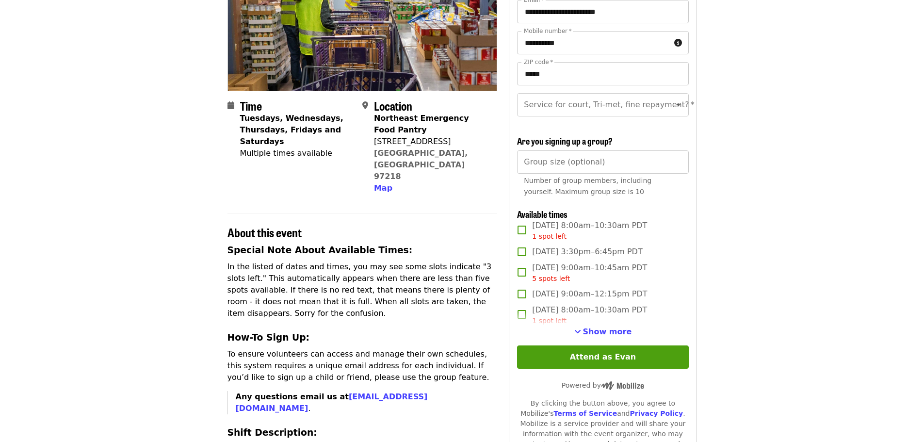
scroll to position [145, 0]
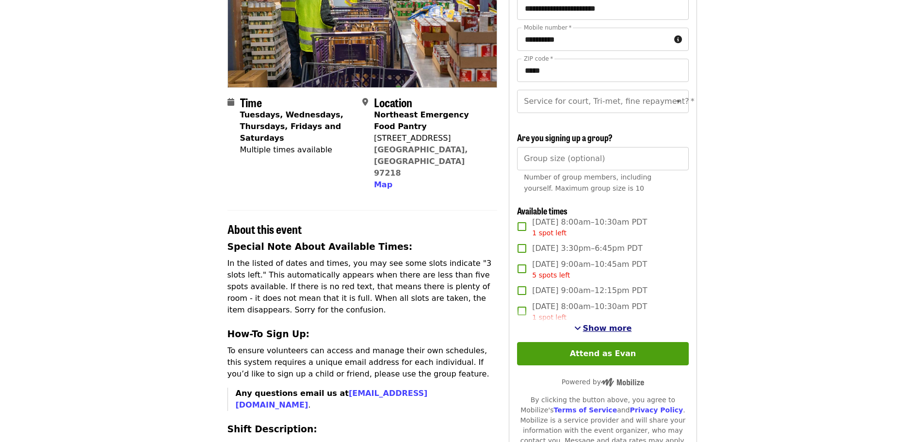
click at [605, 333] on span "Show more" at bounding box center [607, 327] width 49 height 9
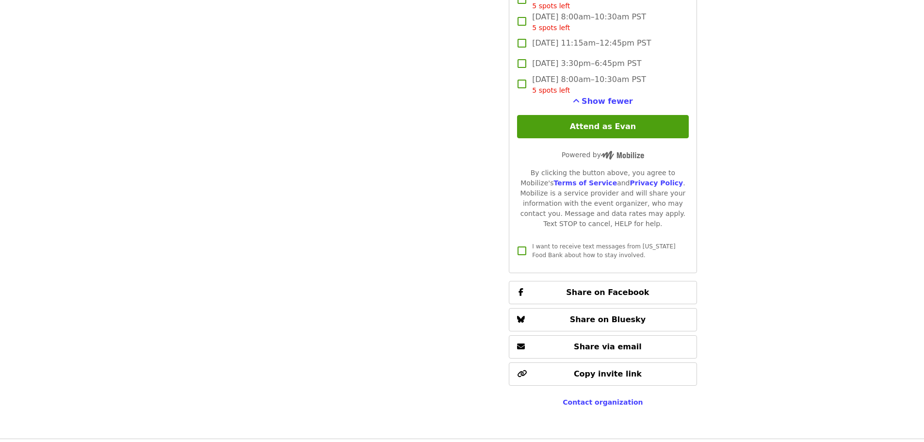
scroll to position [2862, 0]
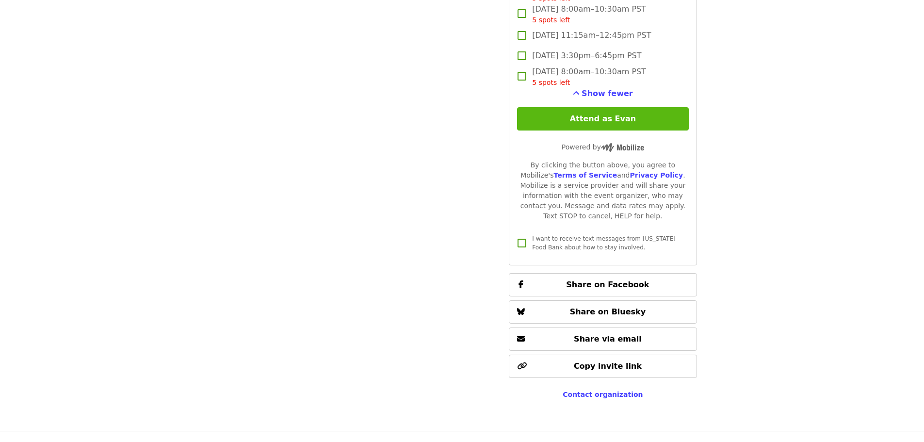
click at [594, 126] on button "Attend as Evan" at bounding box center [602, 118] width 171 height 23
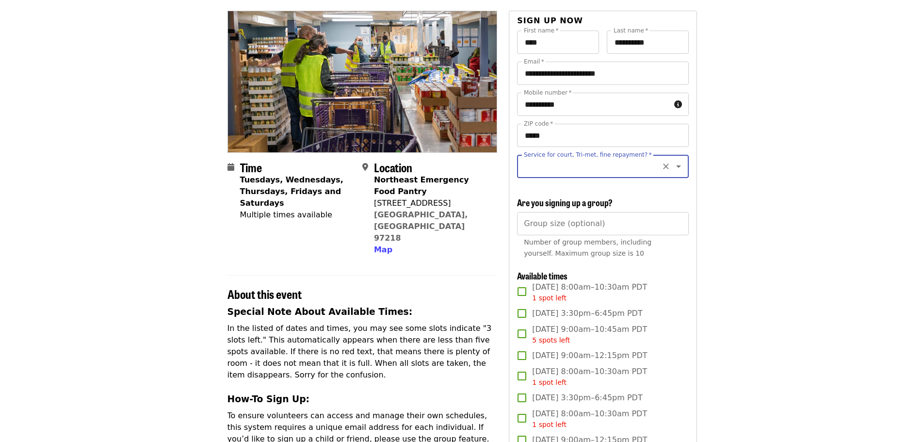
scroll to position [44, 0]
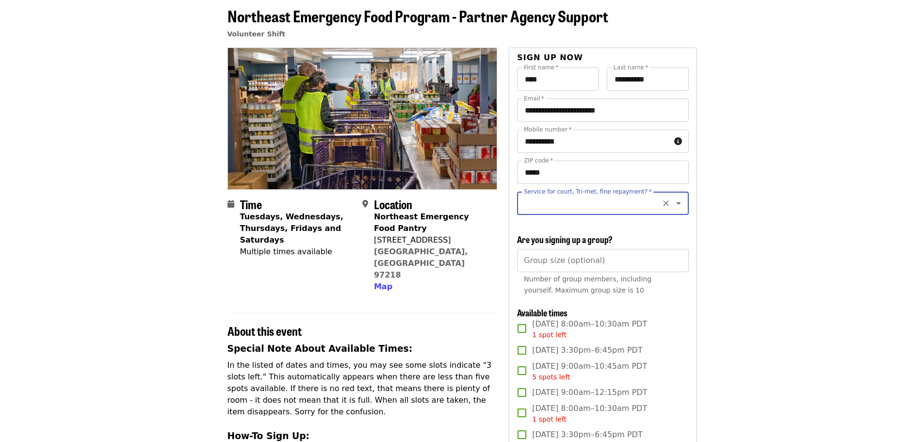
click at [554, 202] on input "Service for court, Tri-met, fine repayment?   *" at bounding box center [591, 203] width 132 height 18
click at [530, 230] on li "No" at bounding box center [599, 229] width 164 height 17
type input "**"
click at [629, 272] on input "Group size (optional)" at bounding box center [602, 260] width 171 height 23
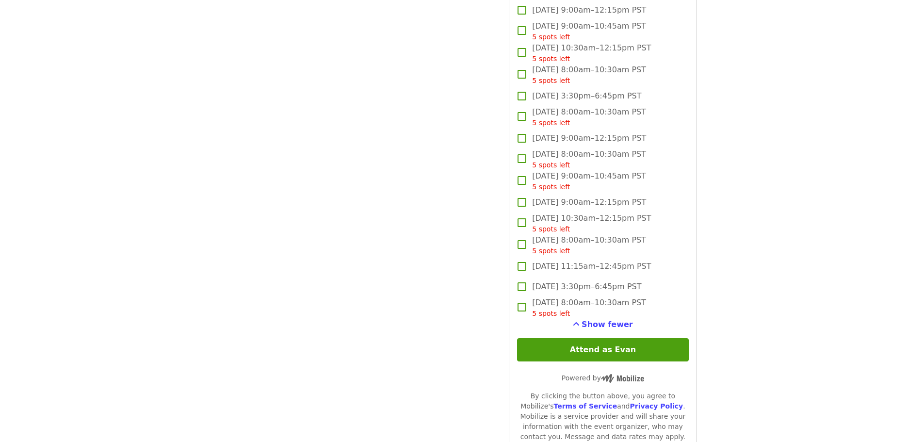
scroll to position [2808, 0]
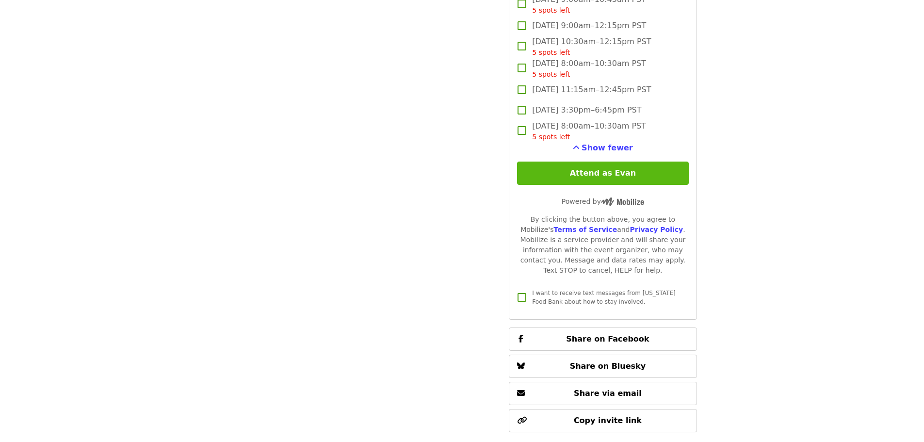
click at [587, 185] on button "Attend as Evan" at bounding box center [602, 172] width 171 height 23
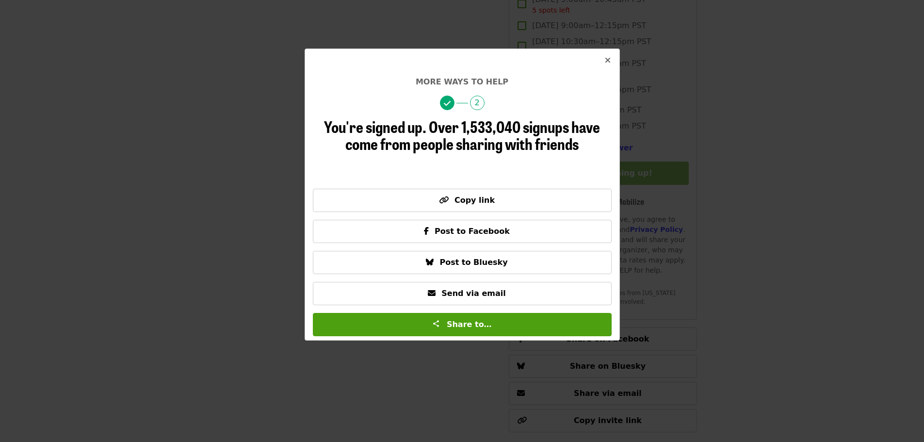
click at [607, 60] on icon "times icon" at bounding box center [608, 60] width 6 height 9
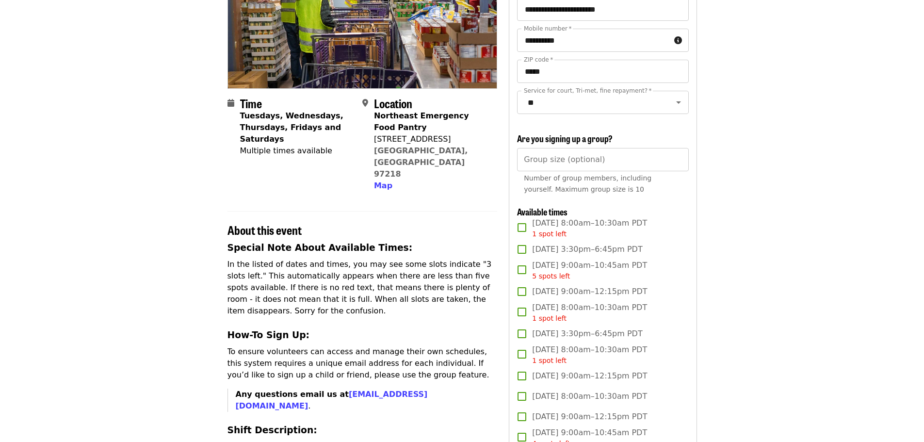
scroll to position [0, 0]
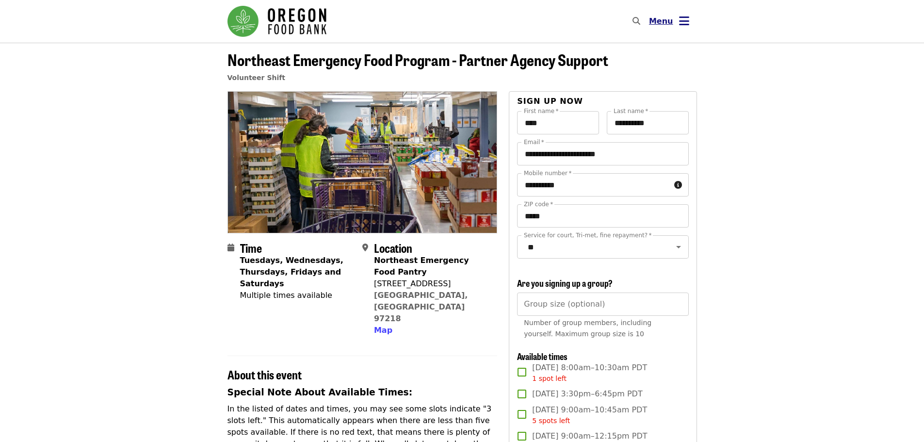
click at [676, 20] on button "Menu" at bounding box center [669, 21] width 56 height 23
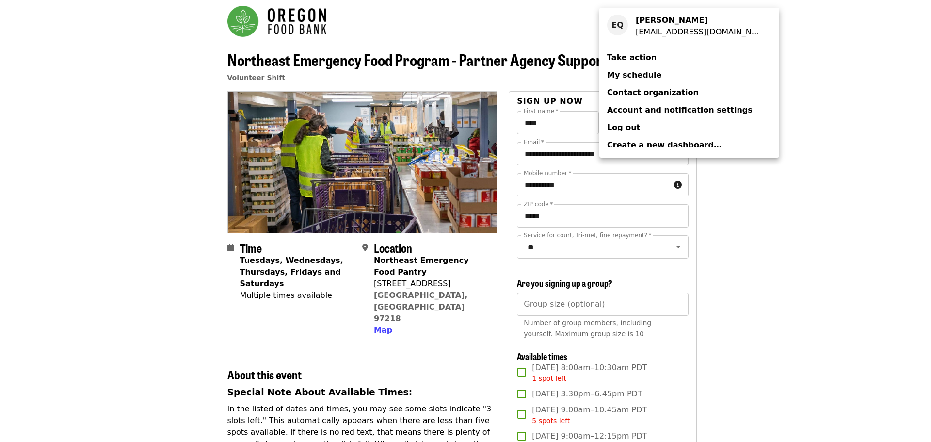
click at [620, 77] on span "My schedule" at bounding box center [634, 74] width 54 height 9
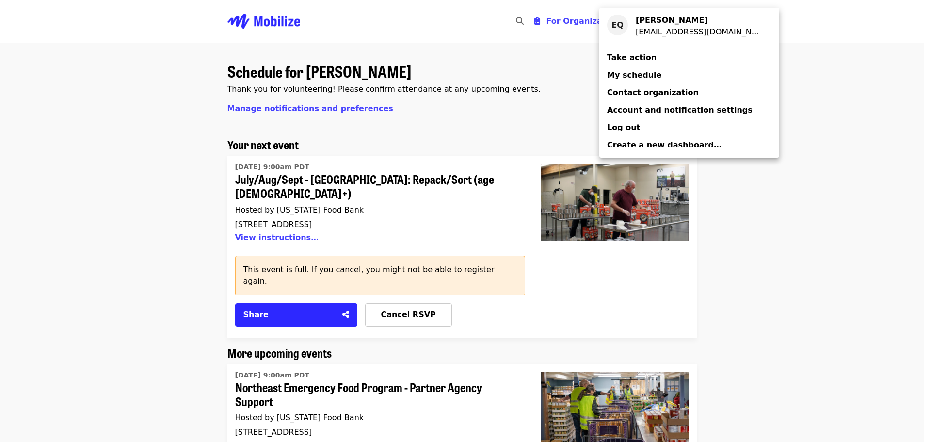
click at [635, 75] on span "My schedule" at bounding box center [634, 74] width 54 height 9
drag, startPoint x: 754, startPoint y: 321, endPoint x: 739, endPoint y: 321, distance: 15.0
click at [748, 321] on div "Account menu" at bounding box center [465, 221] width 931 height 442
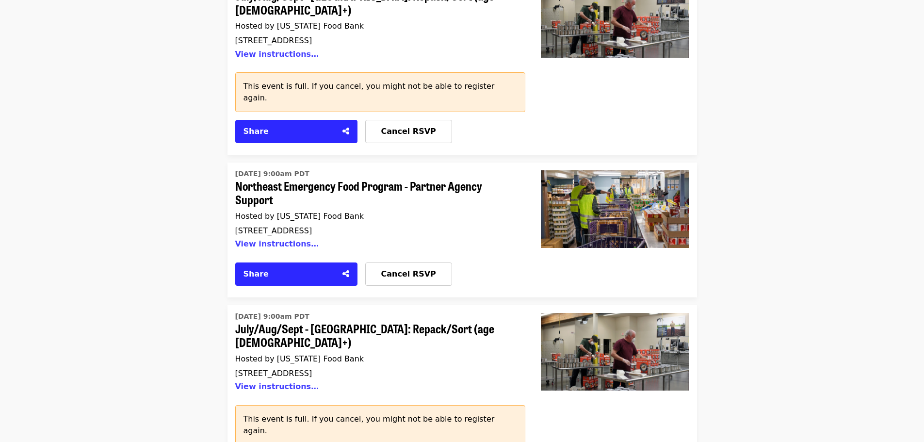
scroll to position [582, 0]
click at [296, 321] on span "July/Aug/Sept - [GEOGRAPHIC_DATA]: Repack/Sort (age [DEMOGRAPHIC_DATA]+)" at bounding box center [376, 335] width 282 height 28
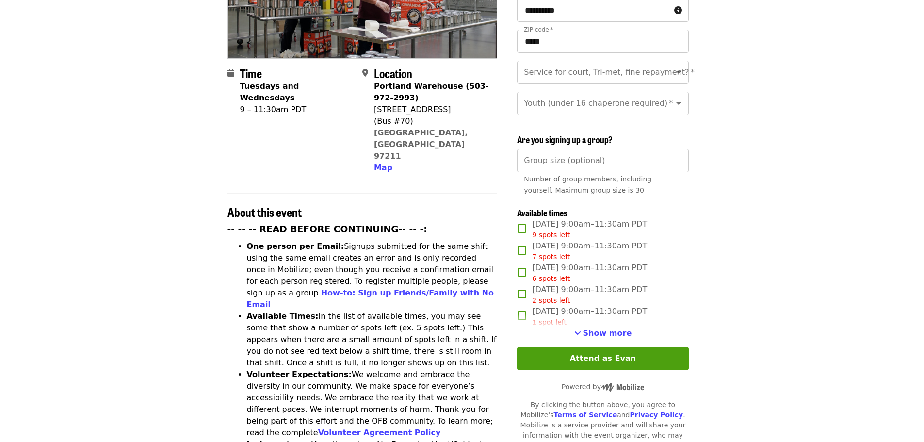
scroll to position [194, 0]
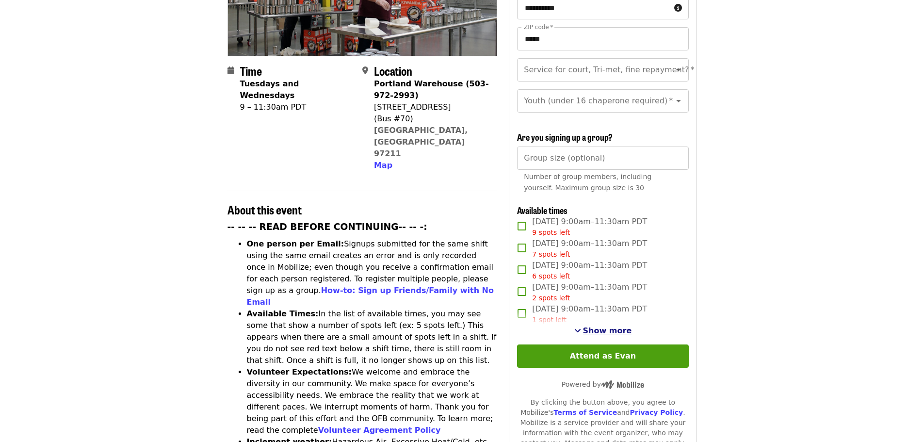
click at [608, 326] on span "Show more" at bounding box center [607, 330] width 49 height 9
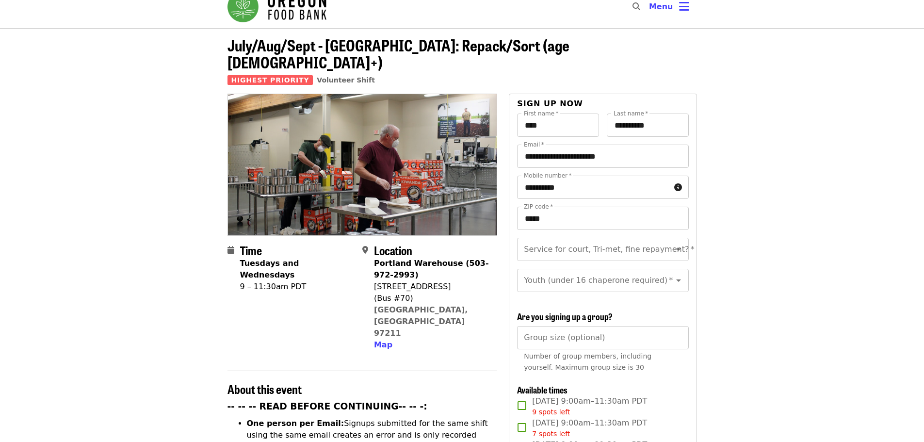
scroll to position [0, 0]
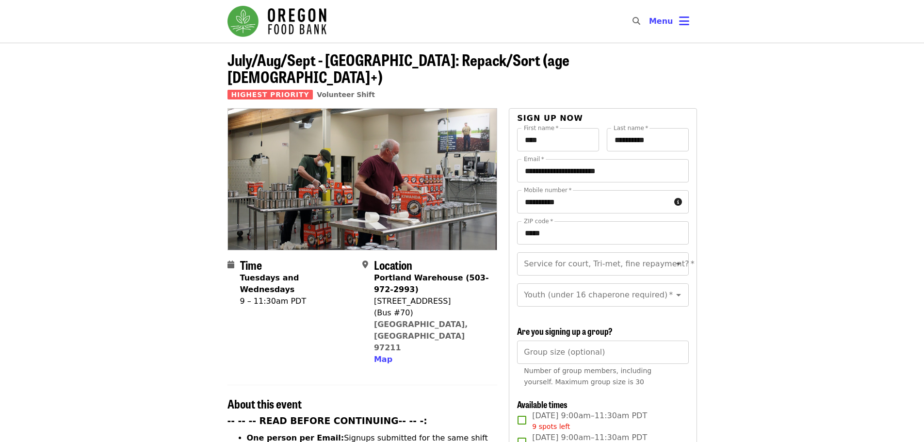
click at [279, 24] on img "Main navigation" at bounding box center [276, 21] width 99 height 31
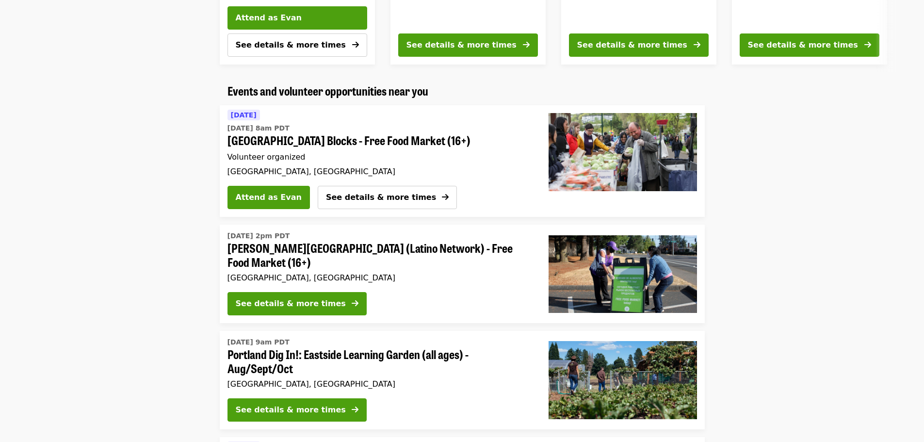
scroll to position [533, 0]
